Goal: Navigation & Orientation: Find specific page/section

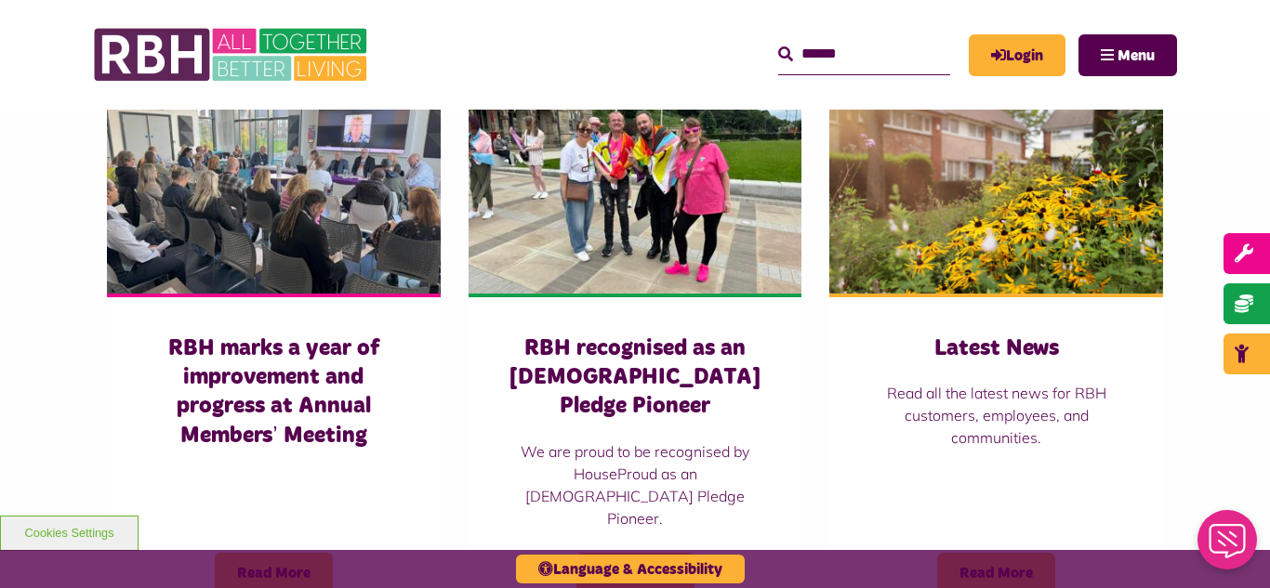
scroll to position [1338, 0]
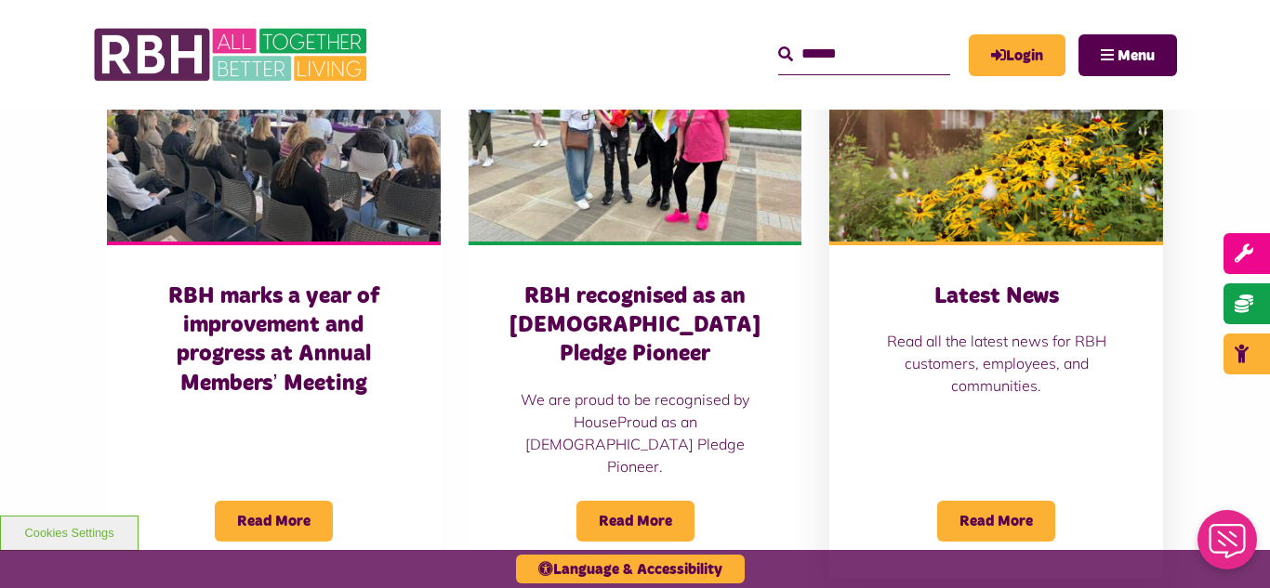
click at [953, 174] on img at bounding box center [996, 137] width 334 height 208
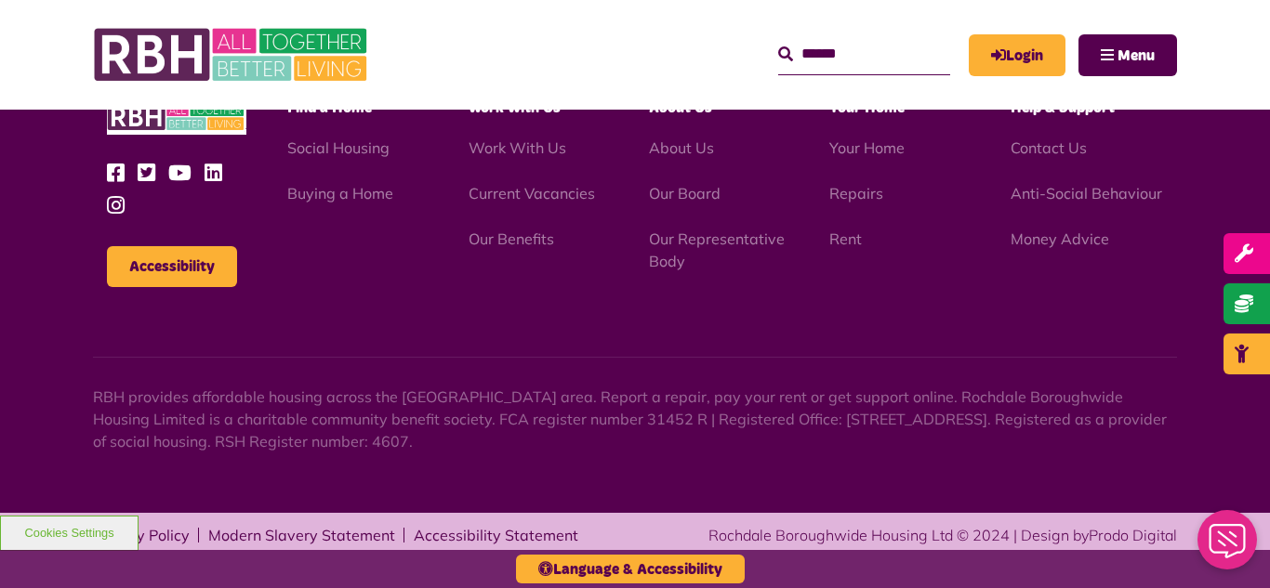
scroll to position [2644, 0]
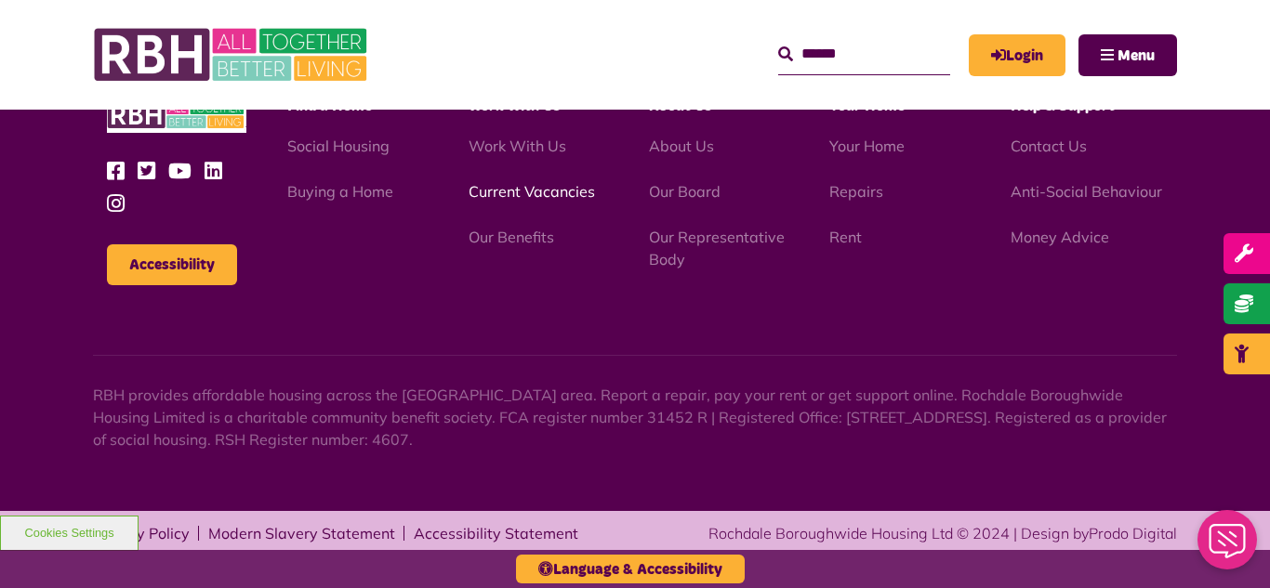
click at [507, 191] on link "Current Vacancies" at bounding box center [531, 191] width 126 height 19
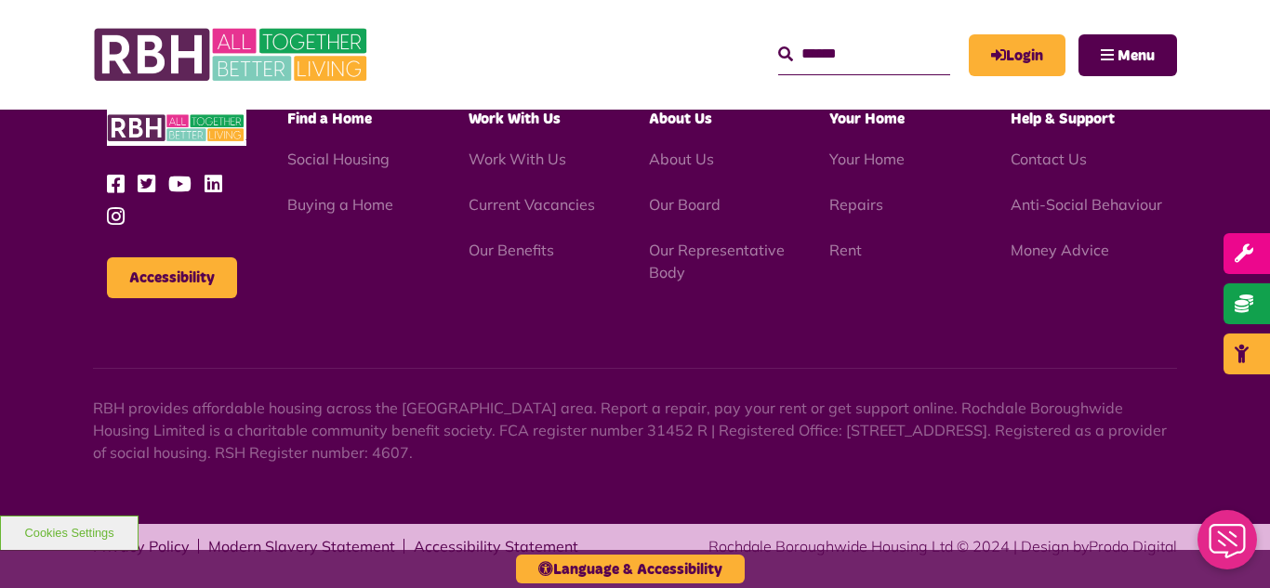
scroll to position [2184, 0]
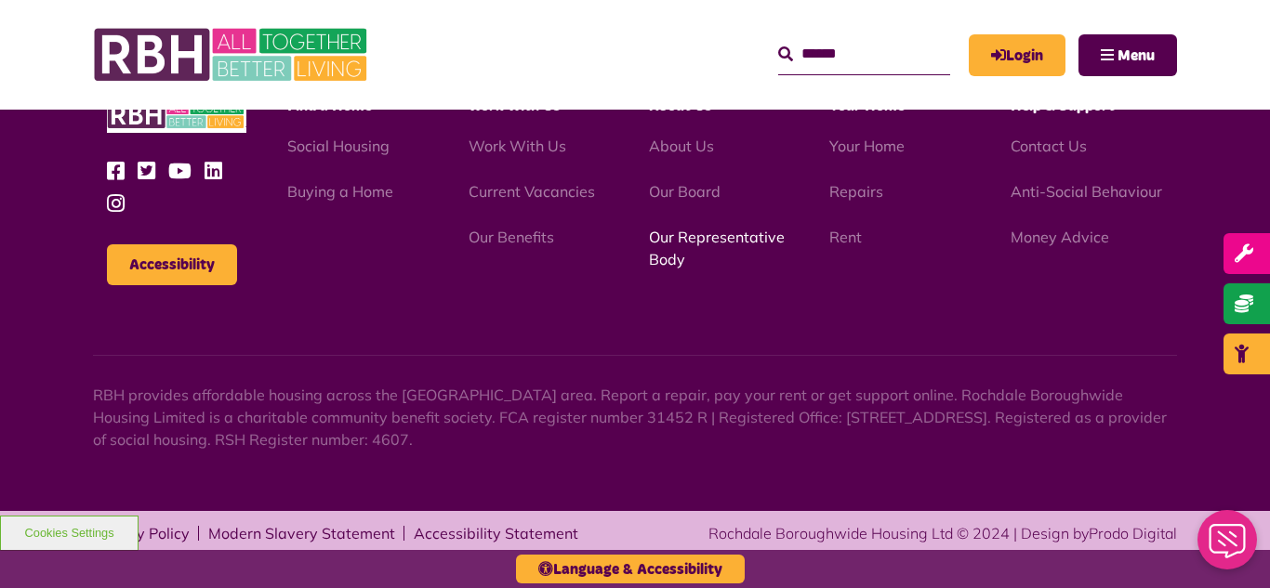
click at [685, 237] on link "Our Representative Body" at bounding box center [717, 248] width 136 height 41
